Goal: Transaction & Acquisition: Purchase product/service

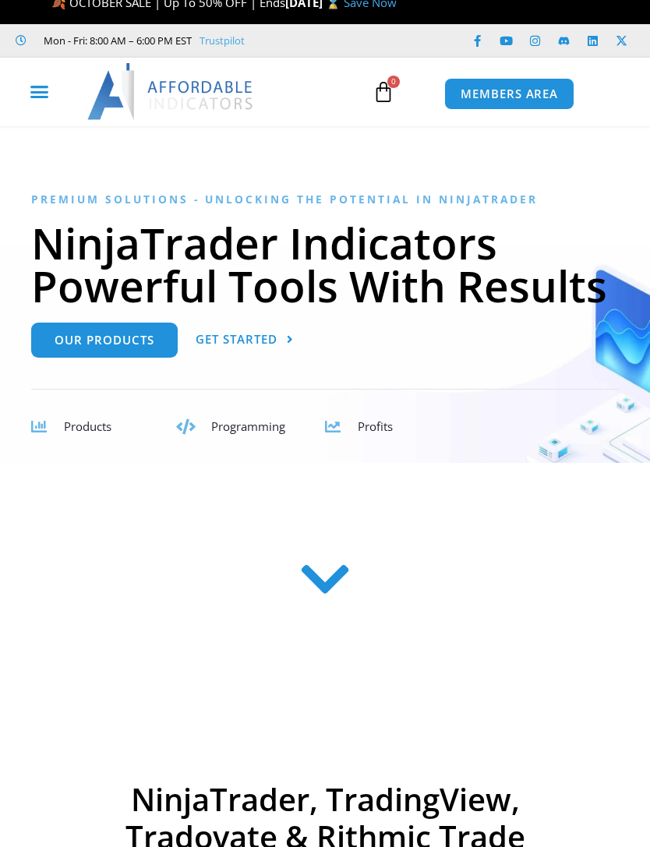
click at [39, 87] on icon "Menu Toggle" at bounding box center [39, 91] width 19 height 19
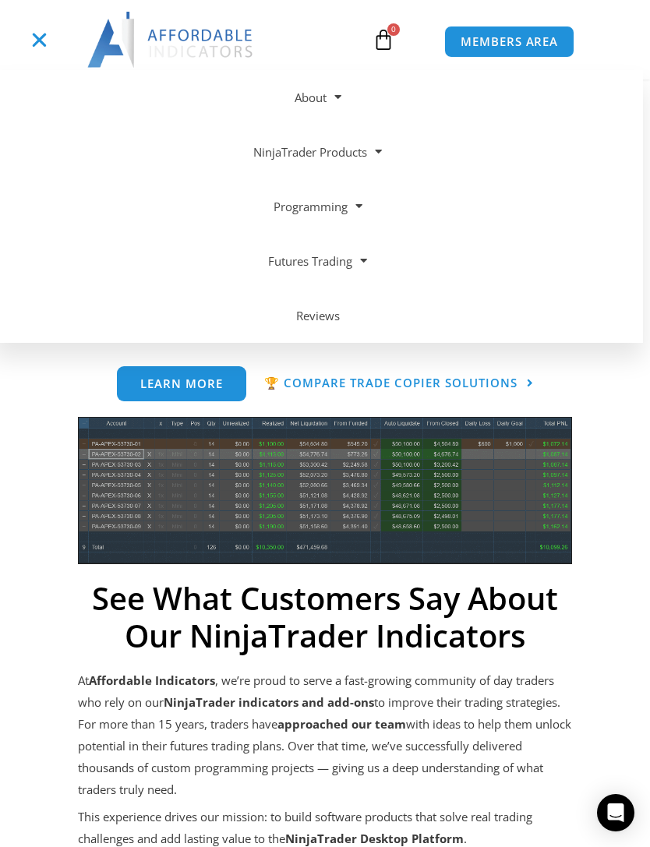
scroll to position [706, 0]
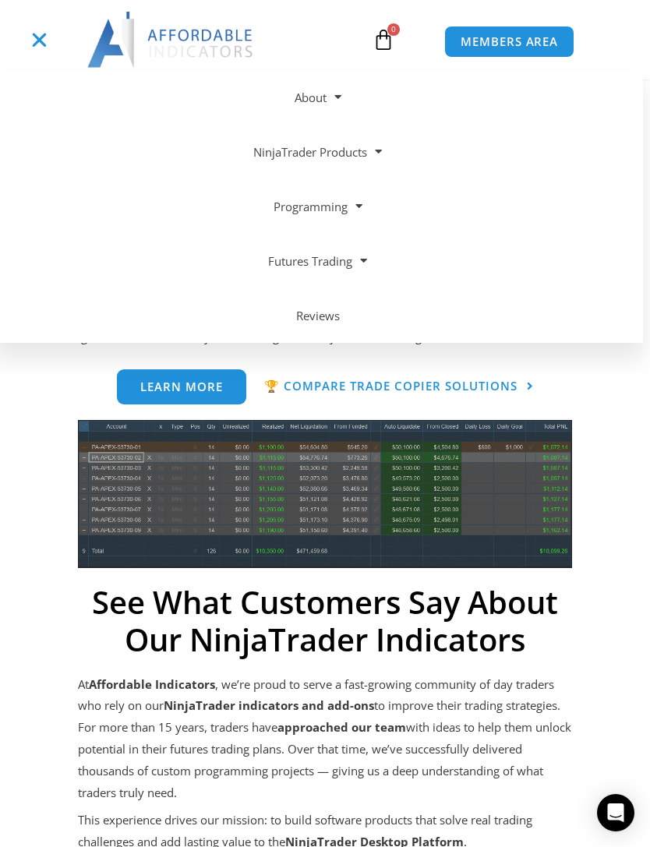
click at [26, 44] on div "Menu Toggle" at bounding box center [39, 40] width 65 height 30
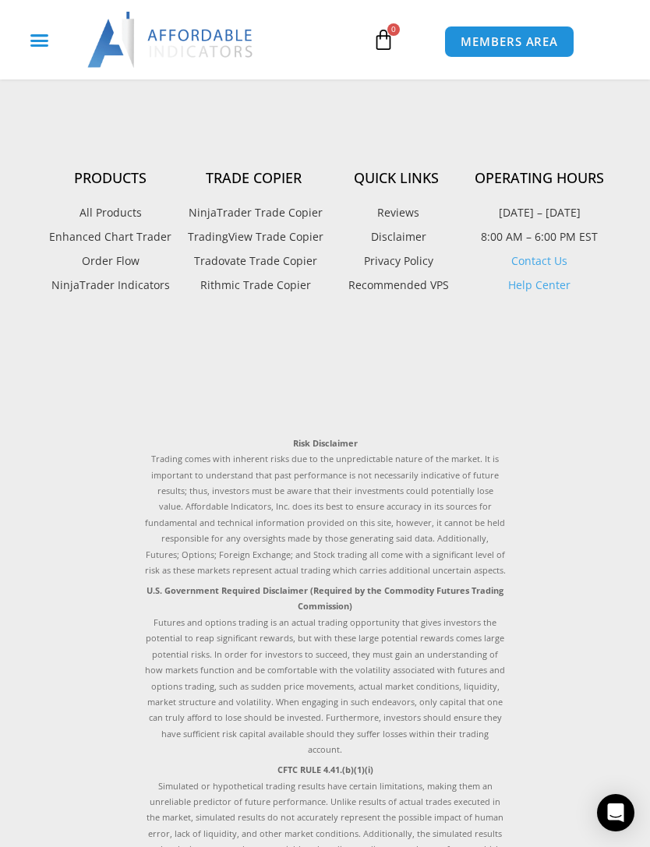
scroll to position [5950, 0]
click at [307, 231] on span "TradingView Trade Copier" at bounding box center [254, 238] width 140 height 20
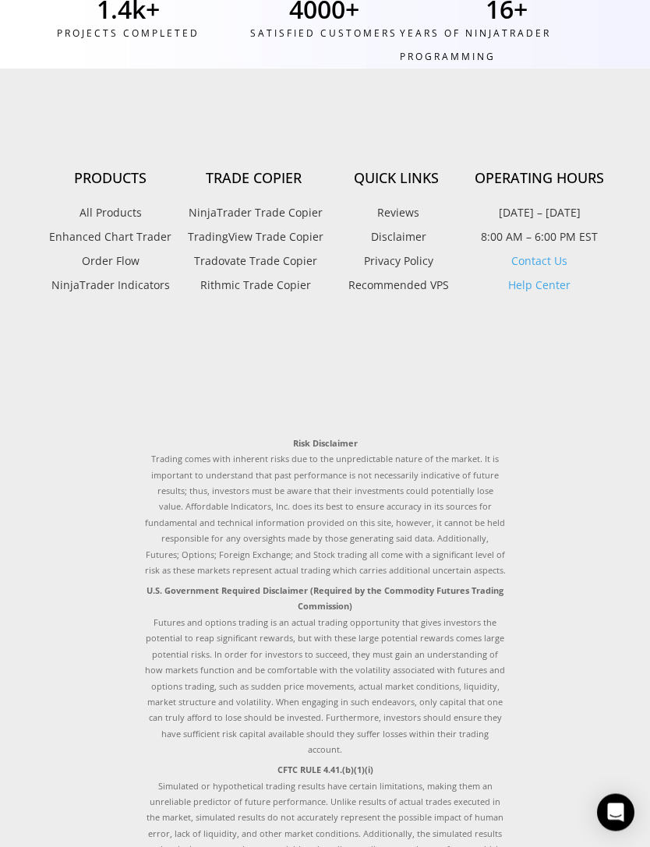
scroll to position [6000, 0]
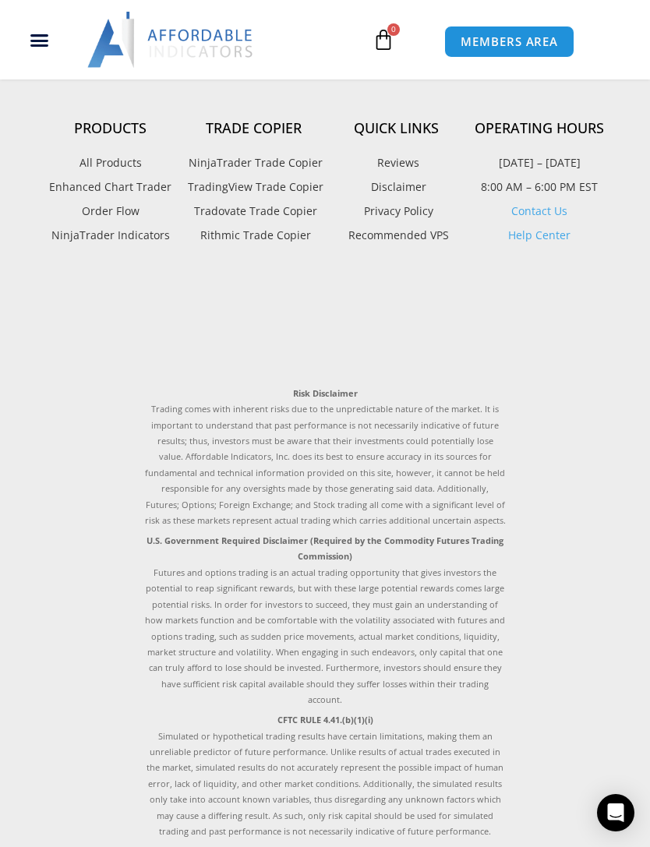
click at [291, 213] on span "Tradovate Trade Copier" at bounding box center [253, 211] width 127 height 20
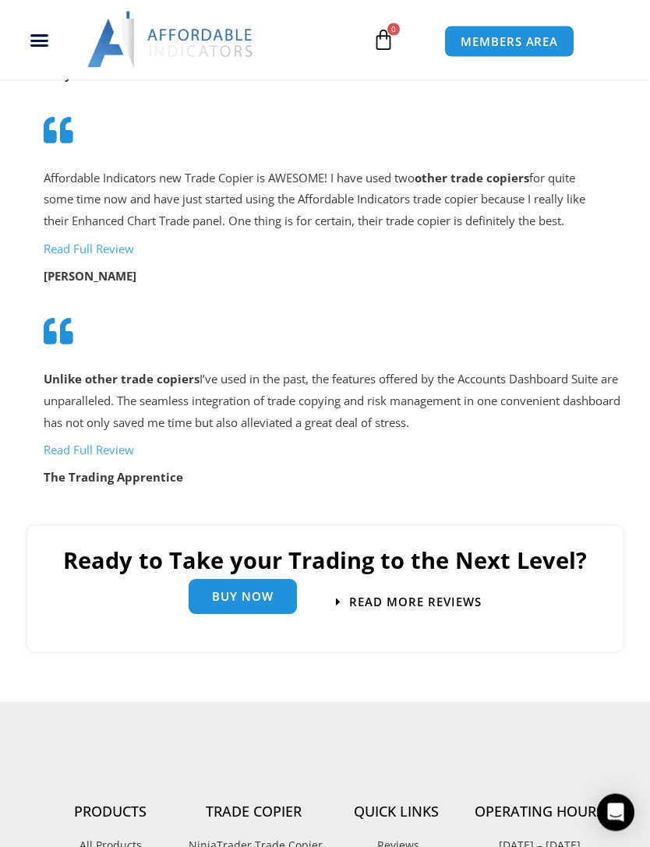
scroll to position [5011, 0]
click at [253, 585] on div "Buy Now" at bounding box center [243, 602] width 108 height 35
click at [246, 591] on span "Buy Now" at bounding box center [243, 597] width 62 height 12
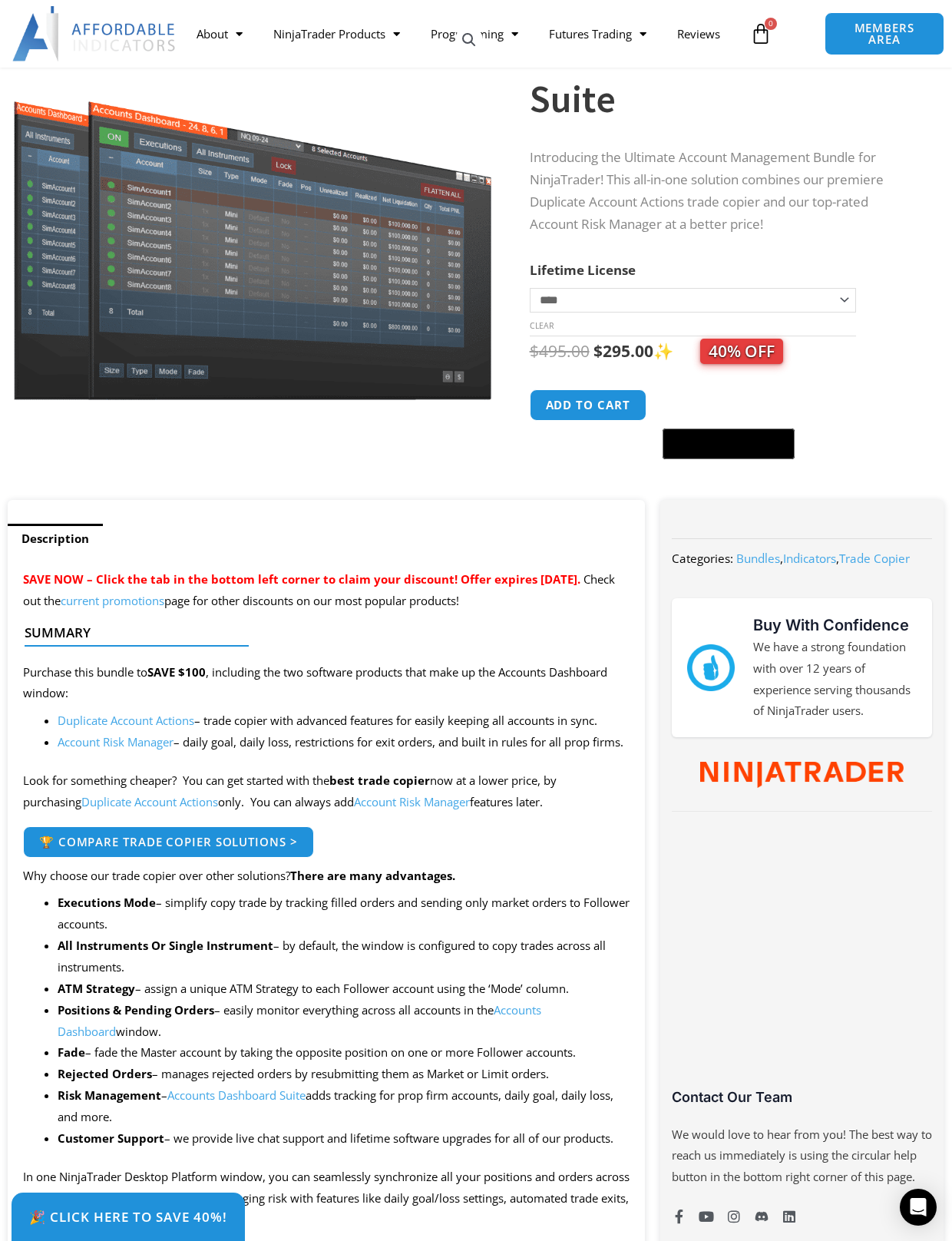
scroll to position [154, 0]
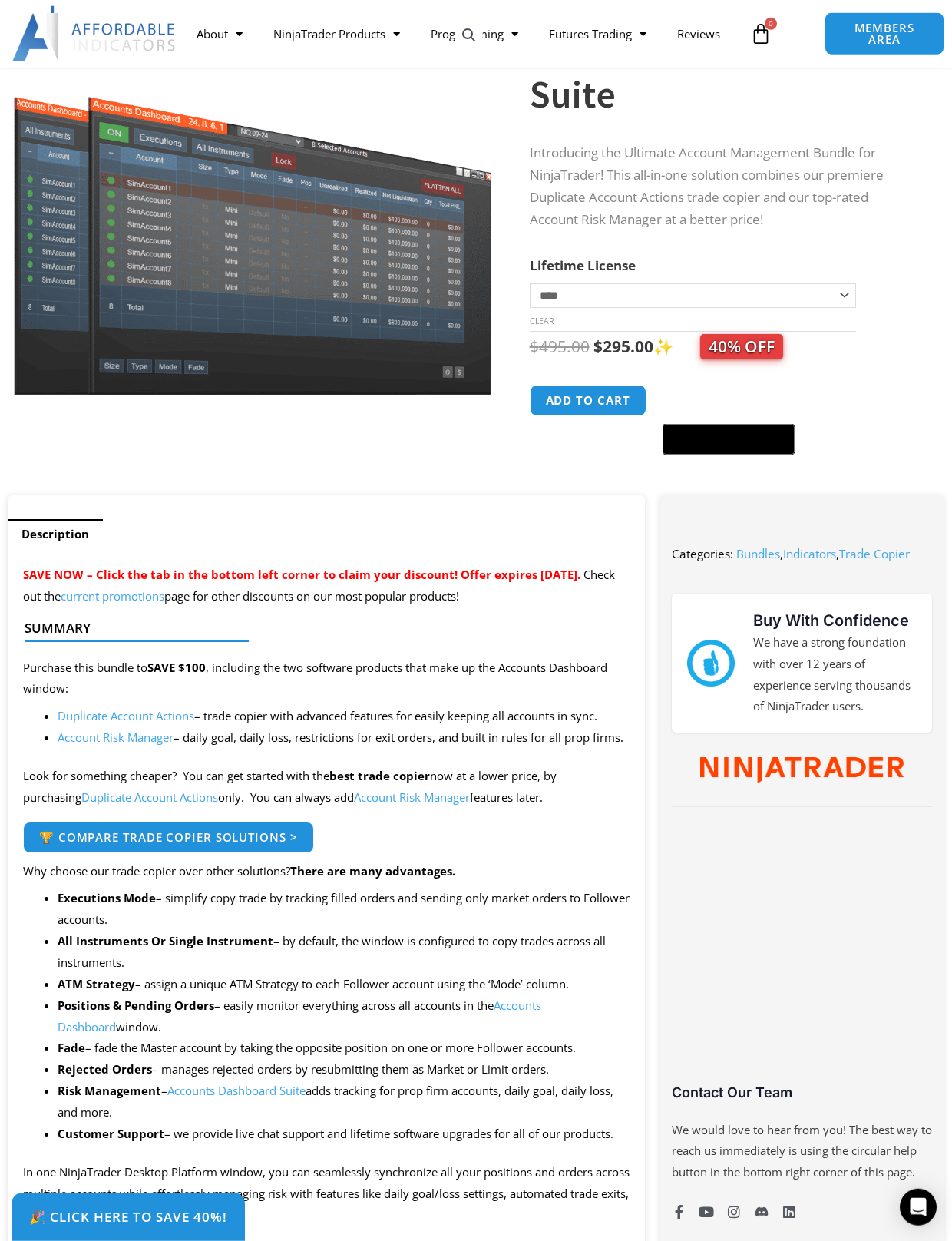
click at [838, 291] on select "**********" at bounding box center [693, 296] width 326 height 25
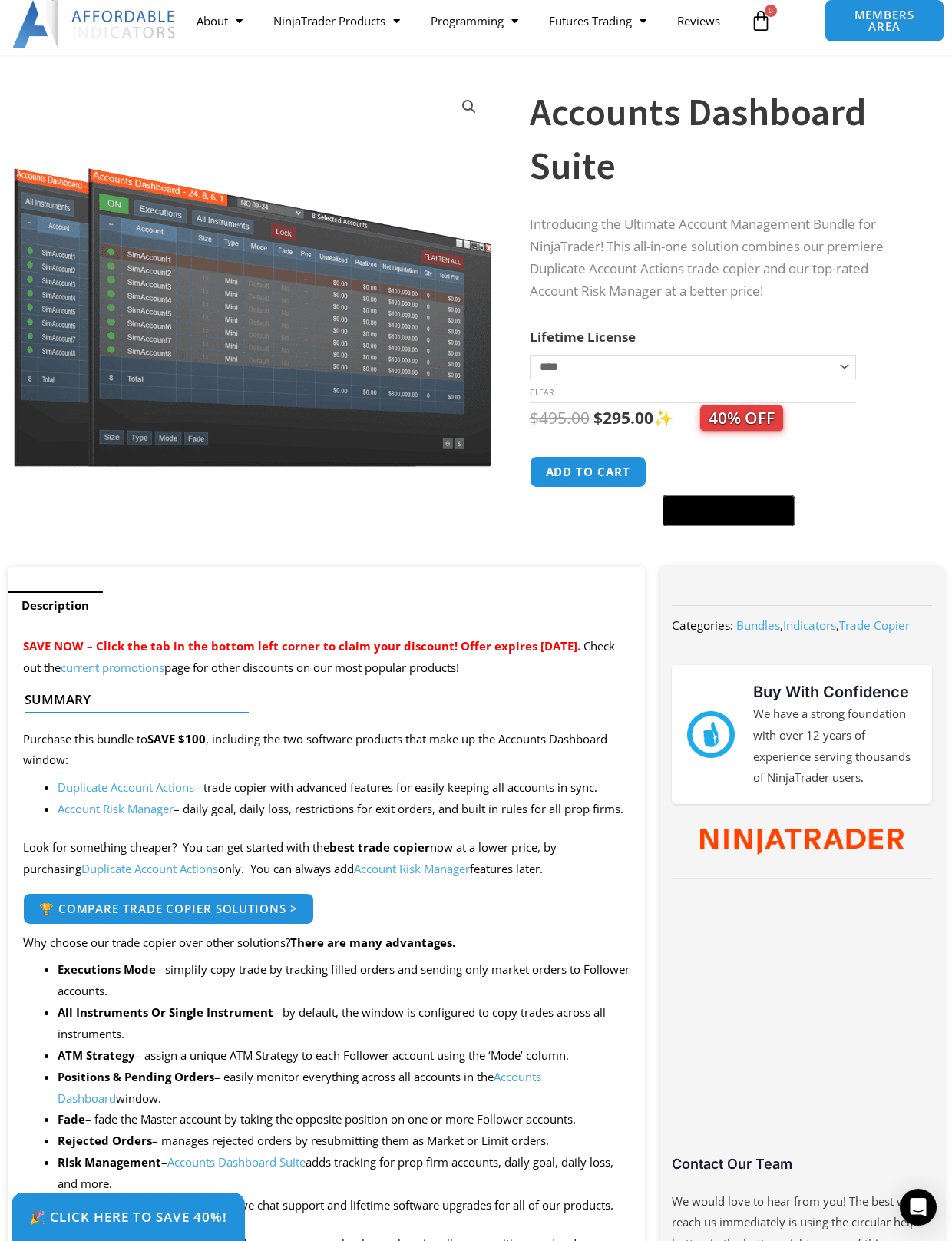
scroll to position [0, 0]
